Goal: Task Accomplishment & Management: Use online tool/utility

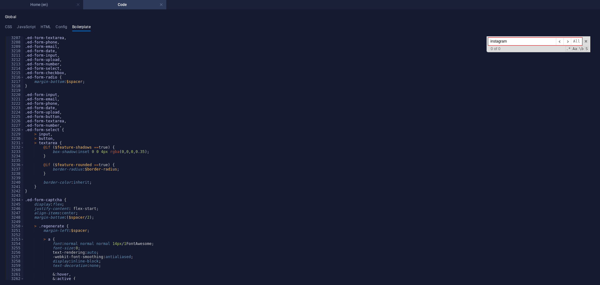
scroll to position [7955, 0]
type input "instagram"
type textarea ".ed-form-number,"
click at [305, 64] on div ".ed-form-textarea , .ed-form-phone , .ed-form-email , .ed-form-date , .ed-form-…" at bounding box center [307, 162] width 566 height 252
click at [161, 4] on link at bounding box center [161, 5] width 4 height 6
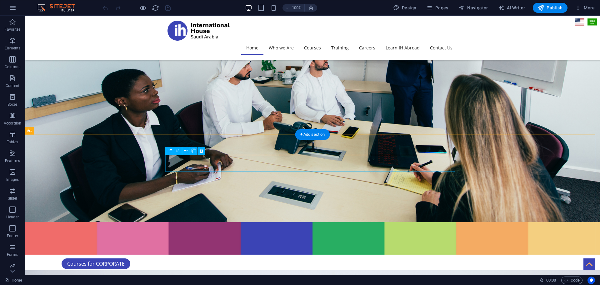
scroll to position [1261, 0]
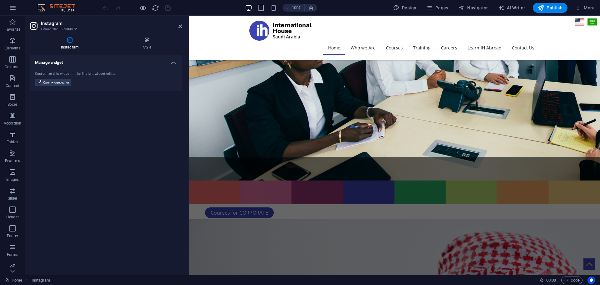
scroll to position [1236, 0]
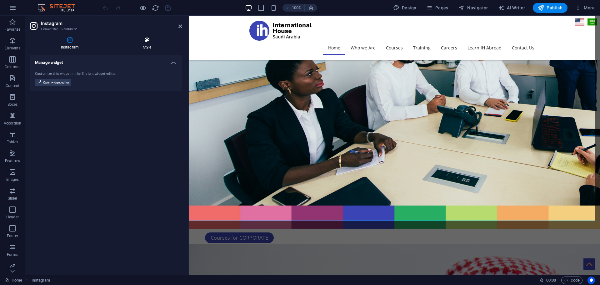
click at [151, 42] on icon at bounding box center [147, 40] width 70 height 6
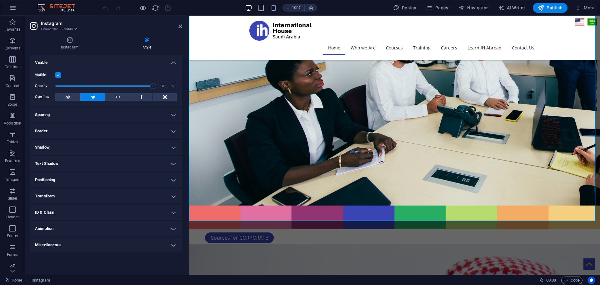
click at [96, 214] on h4 "ID & Class" at bounding box center [106, 212] width 152 height 15
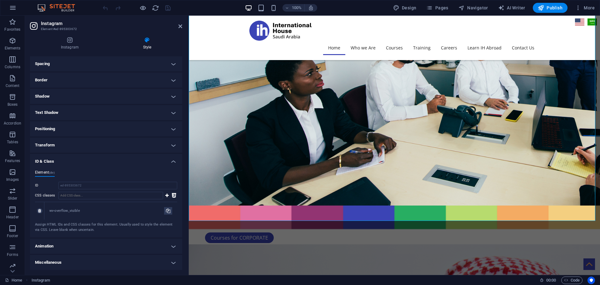
click at [71, 211] on div "wv-overflow_visible" at bounding box center [106, 210] width 115 height 5
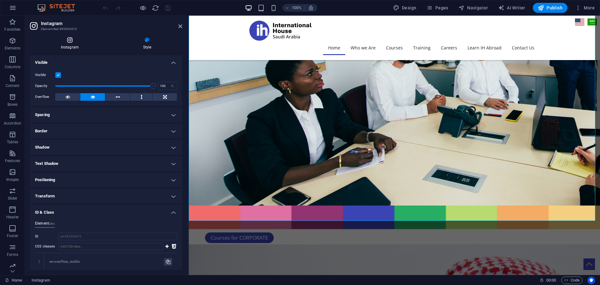
click at [66, 40] on icon at bounding box center [70, 40] width 80 height 6
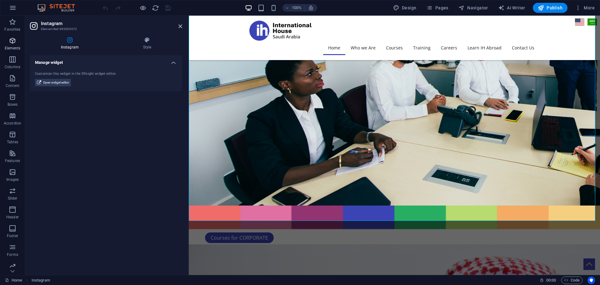
click at [14, 42] on icon "button" at bounding box center [12, 40] width 7 height 7
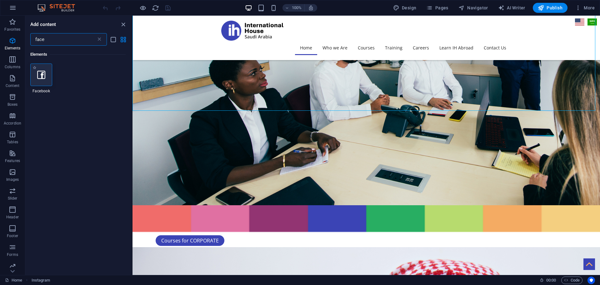
type input "face"
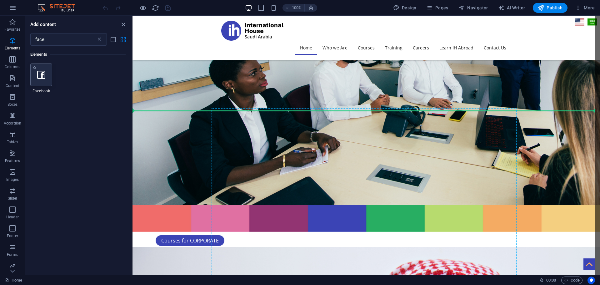
scroll to position [1236, 0]
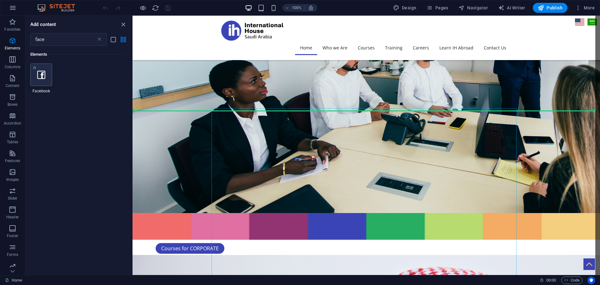
select select "%"
select select "px"
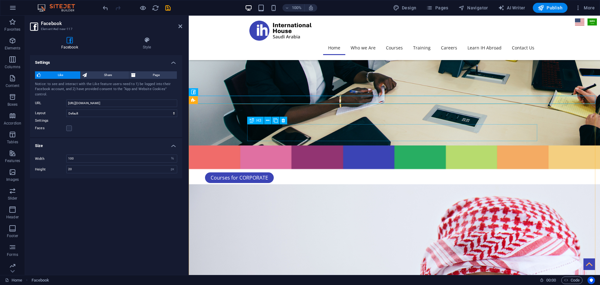
scroll to position [1361, 0]
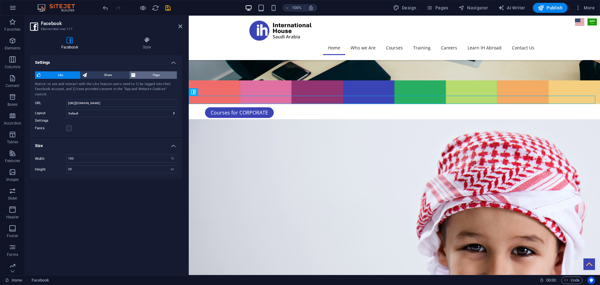
click at [150, 75] on span "Page" at bounding box center [155, 74] width 37 height 7
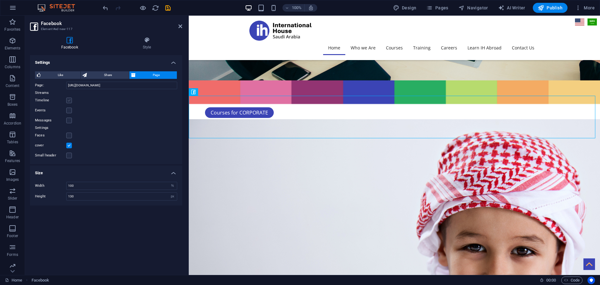
click at [69, 100] on label at bounding box center [69, 100] width 6 height 6
click at [0, 0] on input "Timeline" at bounding box center [0, 0] width 0 height 0
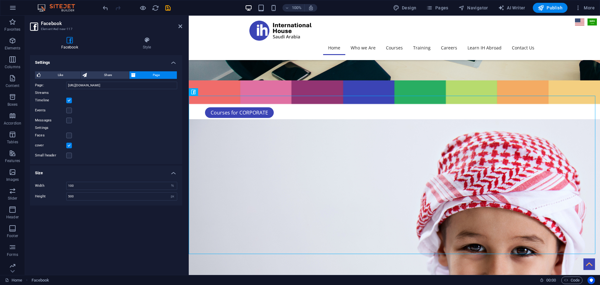
click at [69, 99] on label at bounding box center [69, 100] width 6 height 6
click at [0, 0] on input "Timeline" at bounding box center [0, 0] width 0 height 0
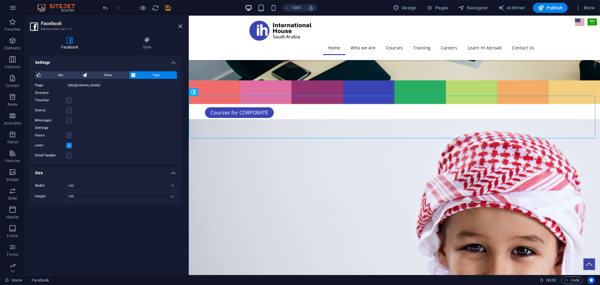
click at [69, 137] on label at bounding box center [69, 135] width 6 height 6
click at [0, 0] on input "Faces" at bounding box center [0, 0] width 0 height 0
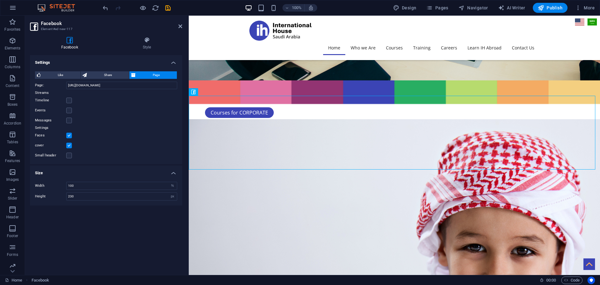
click at [70, 136] on label at bounding box center [69, 135] width 6 height 6
click at [0, 0] on input "Faces" at bounding box center [0, 0] width 0 height 0
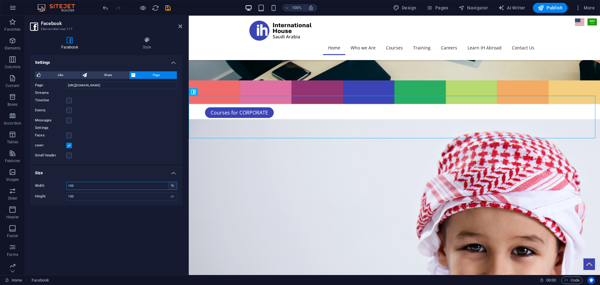
click at [174, 185] on select "px %" at bounding box center [172, 185] width 9 height 7
click at [127, 137] on div "Faces" at bounding box center [106, 134] width 142 height 7
click at [143, 40] on icon at bounding box center [147, 40] width 71 height 6
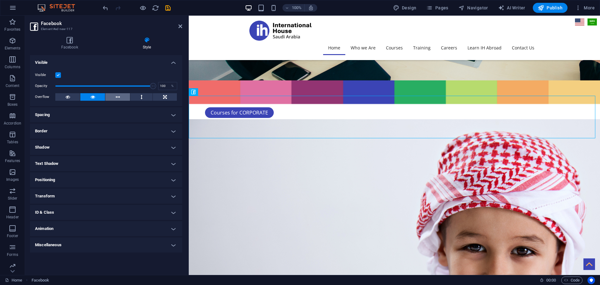
click at [121, 94] on button at bounding box center [117, 96] width 25 height 7
click at [95, 97] on button at bounding box center [92, 96] width 25 height 7
click at [68, 36] on div "Facebook Style Settings Like Share Page Notice: to see and interact with the Li…" at bounding box center [106, 153] width 162 height 243
click at [72, 45] on h4 "Facebook" at bounding box center [71, 43] width 82 height 13
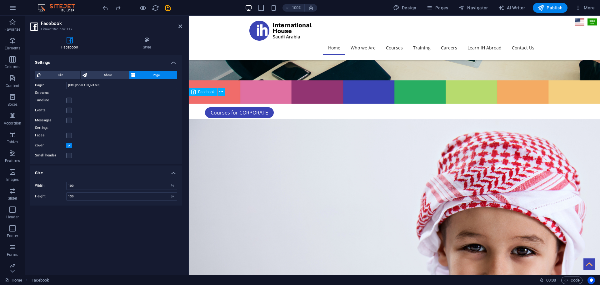
click at [205, 93] on span "Facebook" at bounding box center [206, 92] width 17 height 4
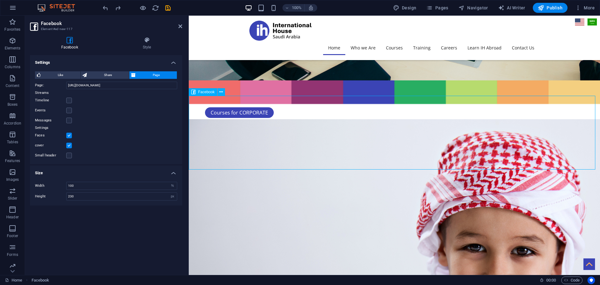
click at [204, 92] on span "Facebook" at bounding box center [206, 92] width 17 height 4
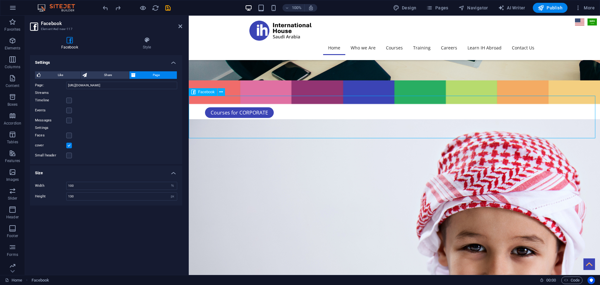
type input "500"
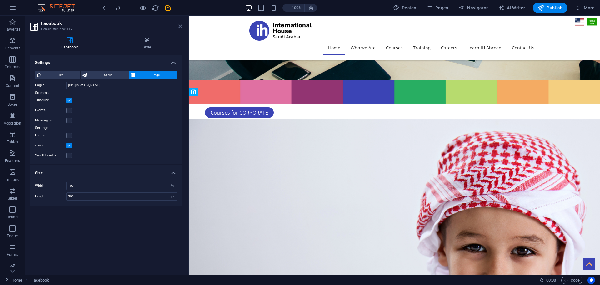
drag, startPoint x: 179, startPoint y: 27, endPoint x: 273, endPoint y: 53, distance: 97.7
click at [179, 27] on icon at bounding box center [180, 26] width 4 height 5
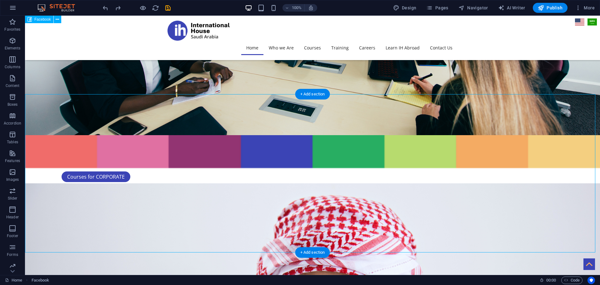
scroll to position [1292, 0]
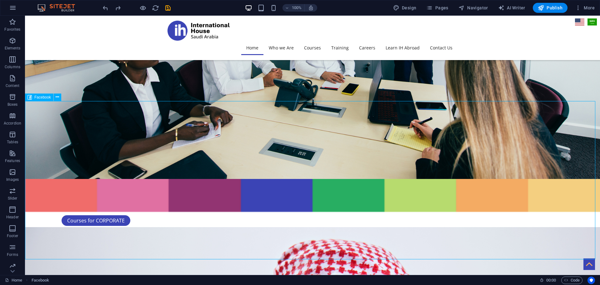
click at [36, 96] on span "Facebook" at bounding box center [42, 97] width 17 height 4
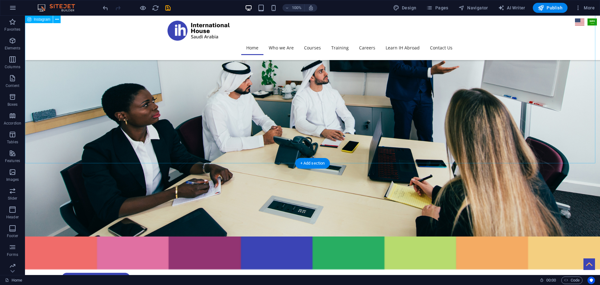
scroll to position [1230, 0]
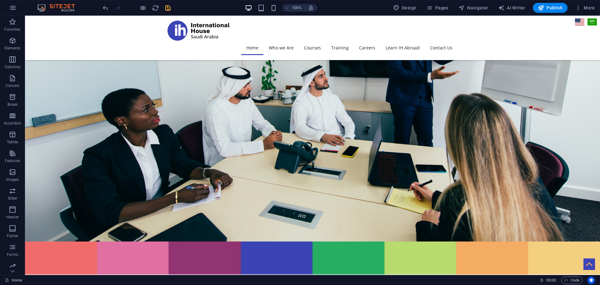
click at [167, 6] on icon "save" at bounding box center [167, 7] width 7 height 7
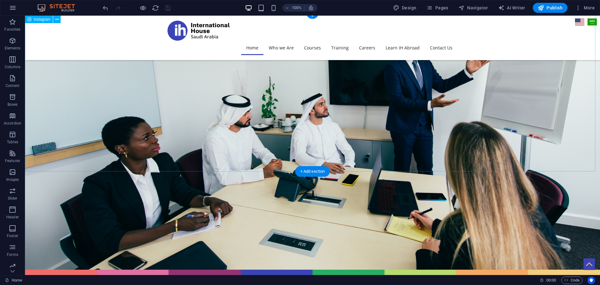
scroll to position [1167, 0]
